Goal: Transaction & Acquisition: Purchase product/service

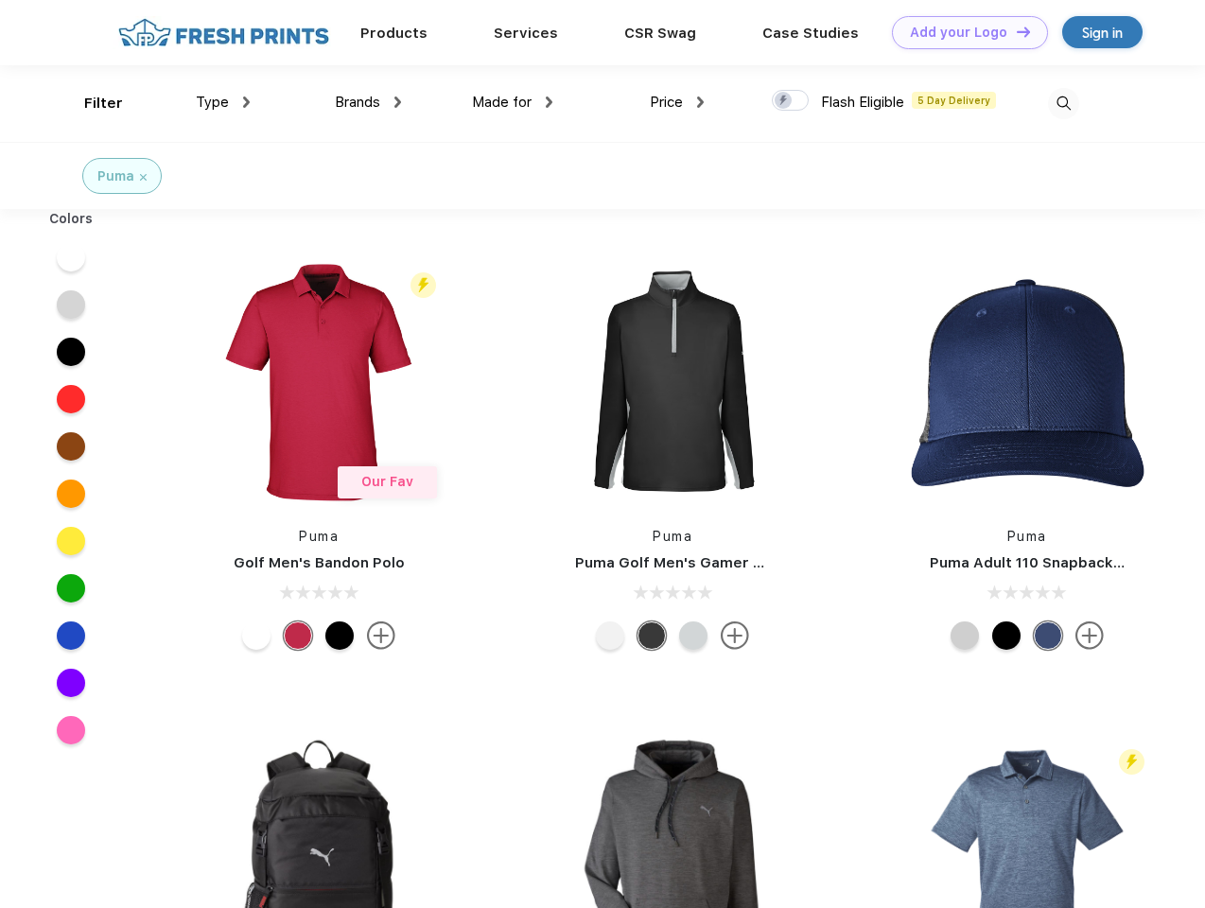
click at [963, 32] on link "Add your Logo Design Tool" at bounding box center [970, 32] width 156 height 33
click at [0, 0] on div "Design Tool" at bounding box center [0, 0] width 0 height 0
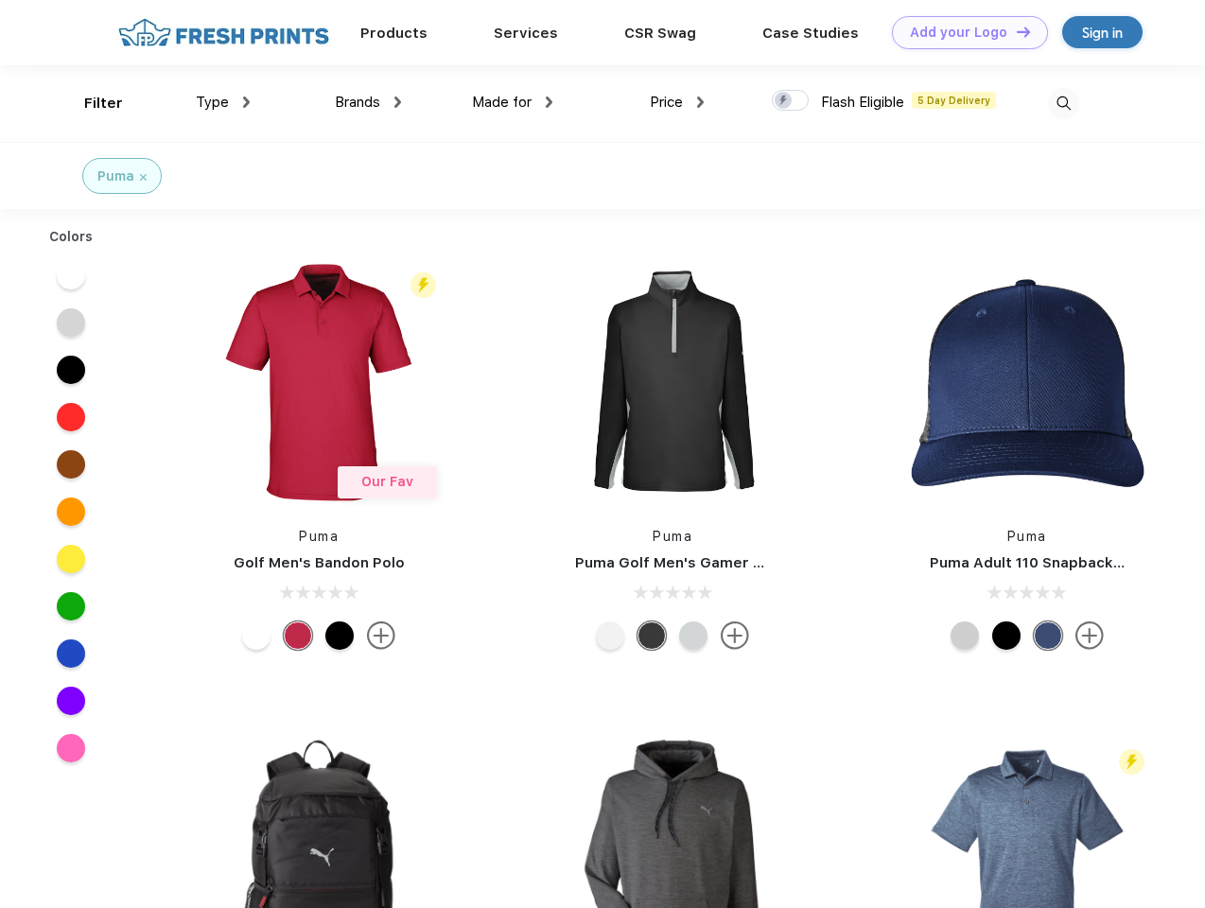
click at [1015, 31] on link "Add your Logo Design Tool" at bounding box center [970, 32] width 156 height 33
click at [91, 103] on div "Filter" at bounding box center [103, 104] width 39 height 22
click at [223, 102] on span "Type" at bounding box center [212, 102] width 33 height 17
click at [368, 102] on span "Brands" at bounding box center [357, 102] width 45 height 17
click at [513, 102] on span "Made for" at bounding box center [502, 102] width 60 height 17
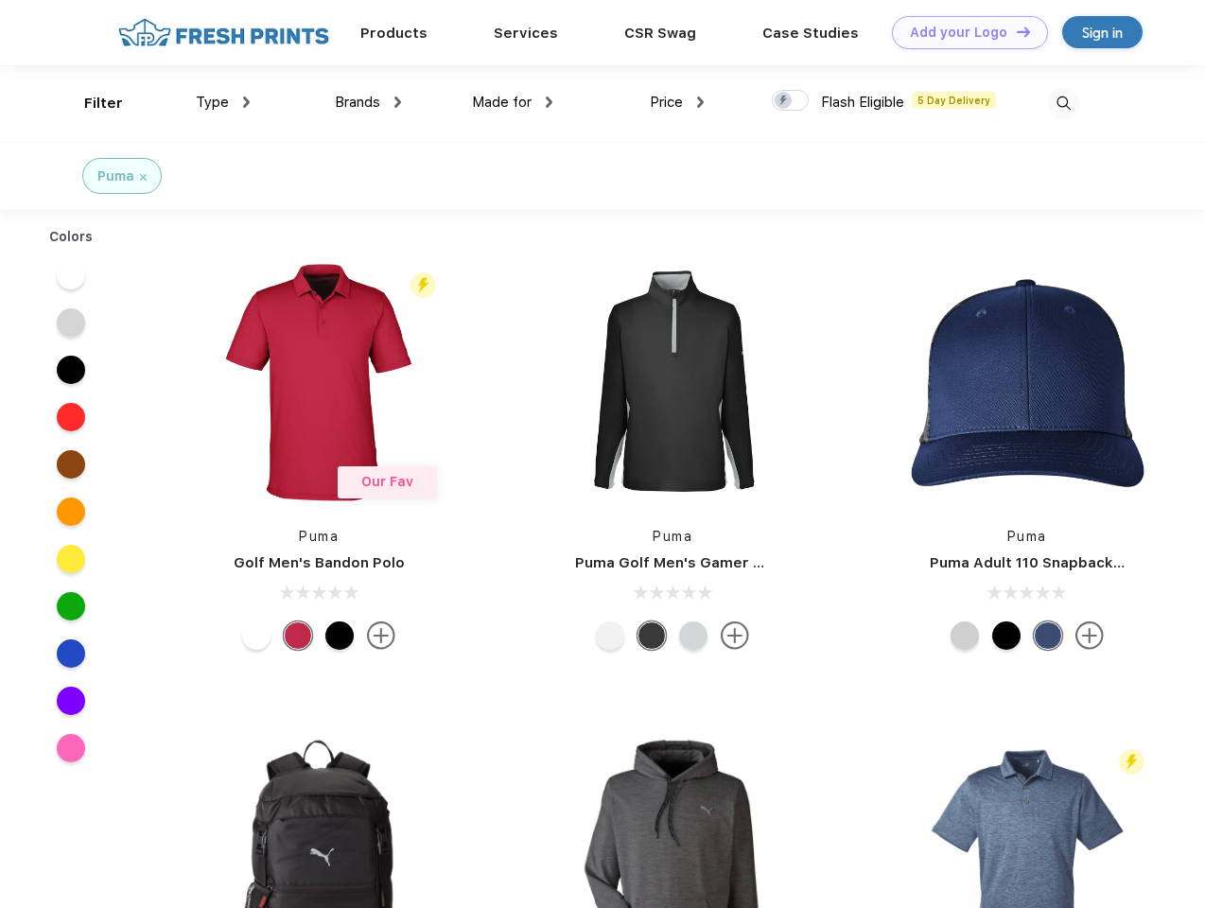
click at [677, 102] on span "Price" at bounding box center [666, 102] width 33 height 17
click at [791, 101] on div at bounding box center [790, 100] width 37 height 21
click at [784, 101] on input "checkbox" at bounding box center [778, 95] width 12 height 12
click at [1063, 103] on img at bounding box center [1063, 103] width 31 height 31
